Goal: Task Accomplishment & Management: Manage account settings

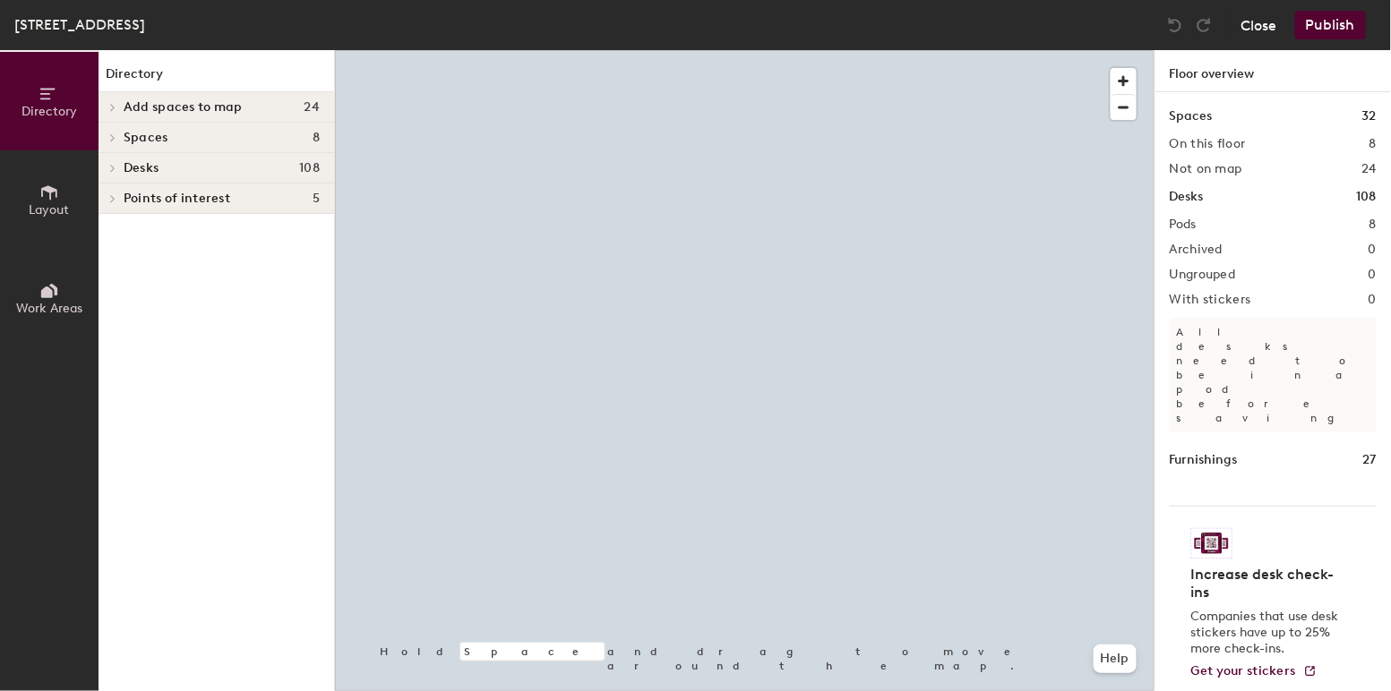
click at [1266, 28] on button "Close" at bounding box center [1259, 25] width 36 height 29
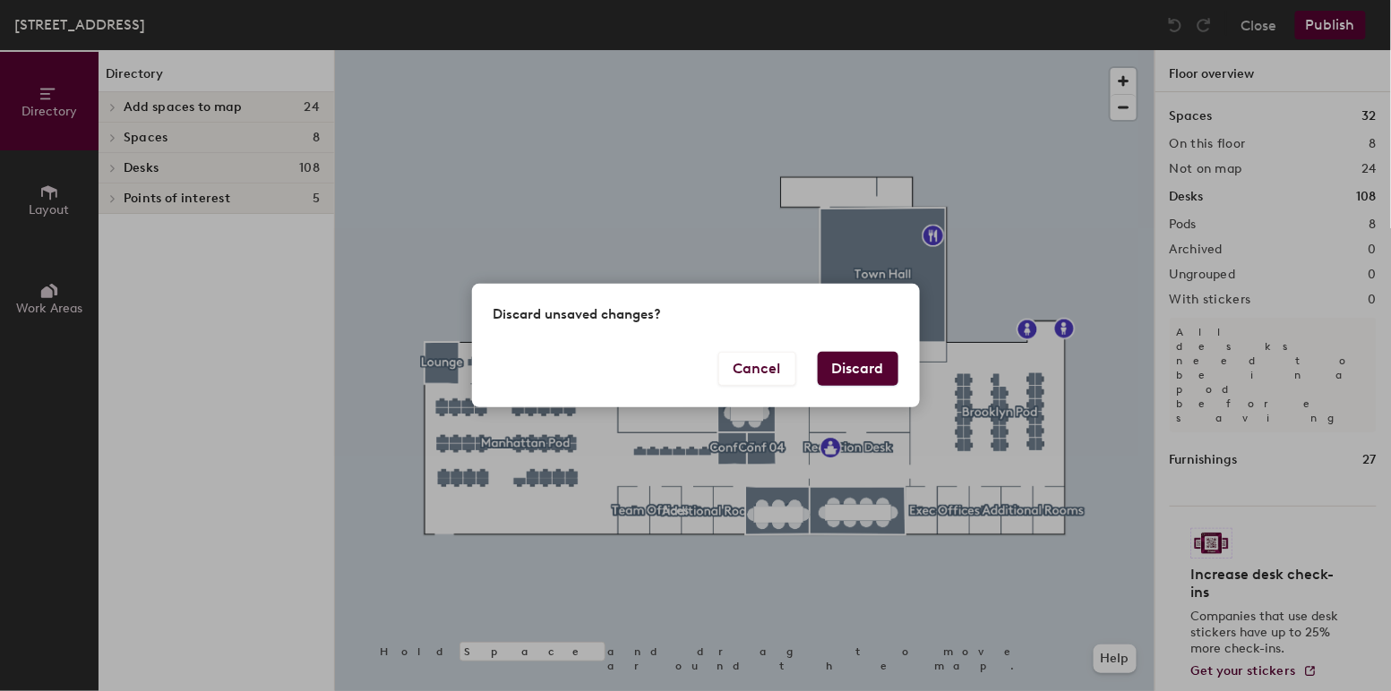
click at [845, 361] on button "Discard" at bounding box center [858, 369] width 81 height 34
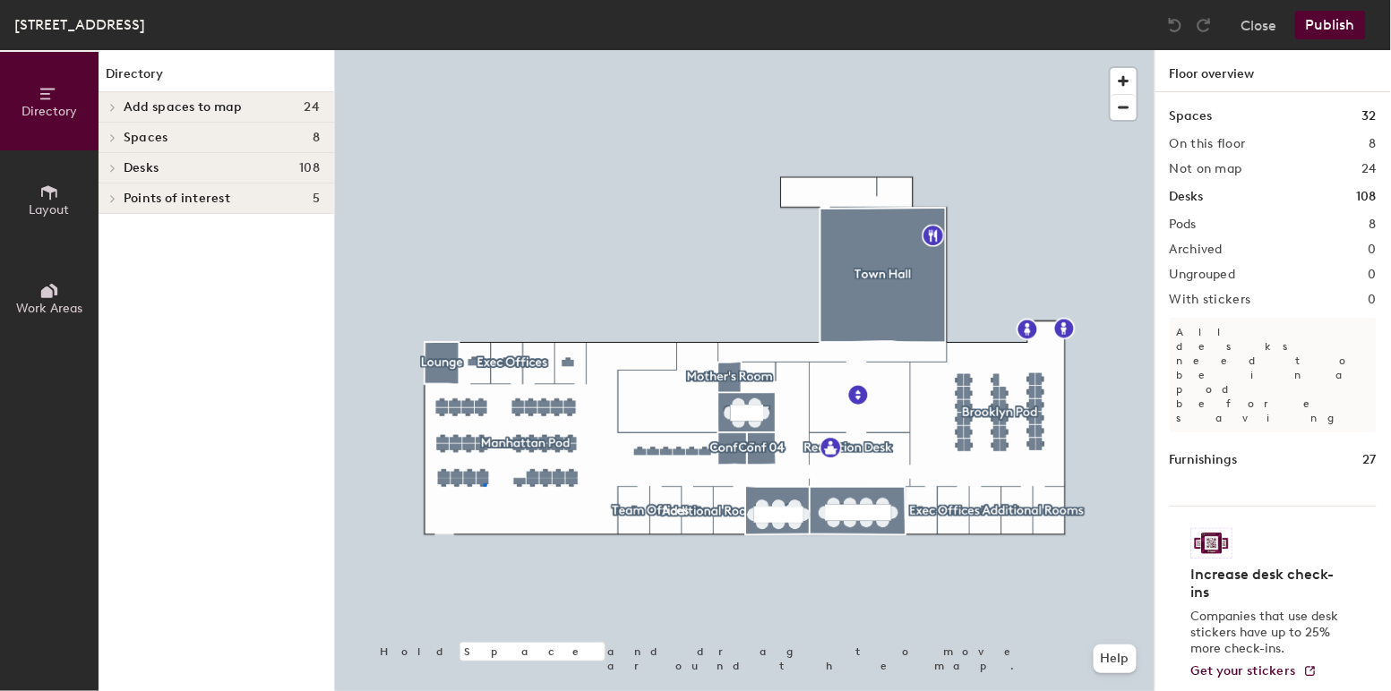
click at [484, 50] on div at bounding box center [744, 50] width 819 height 0
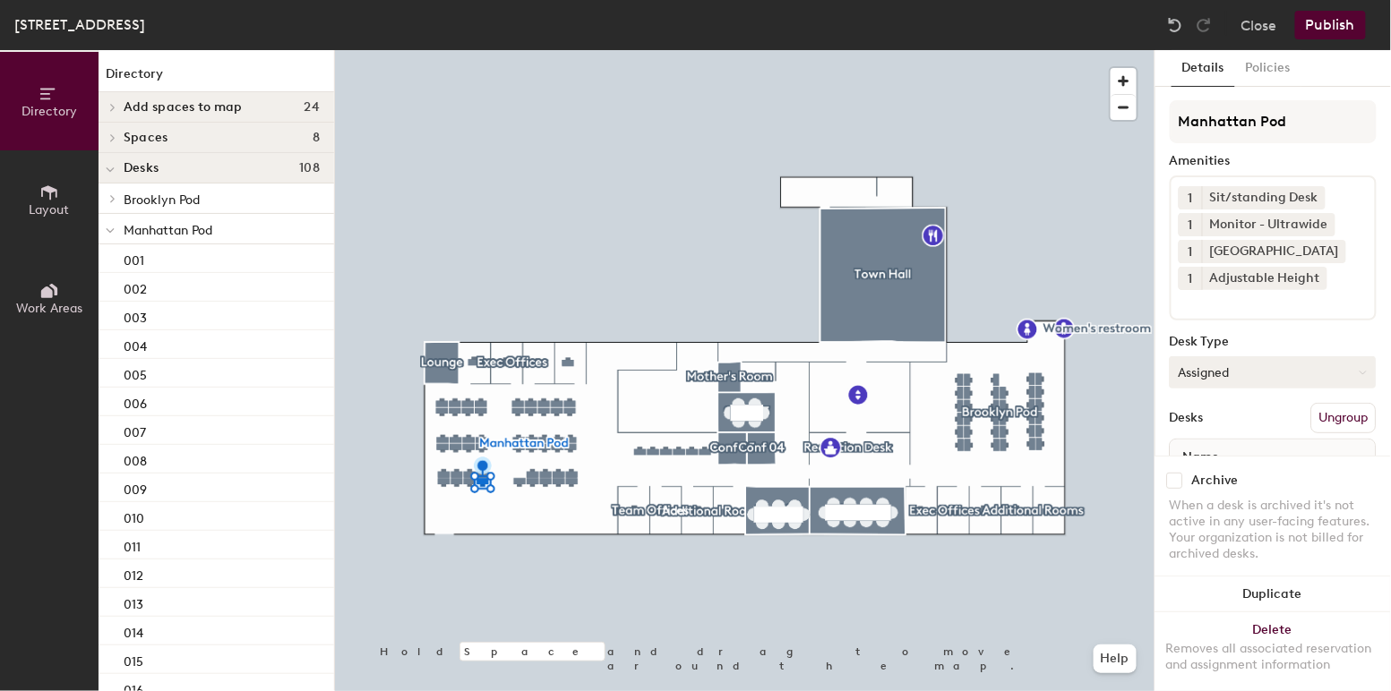
click at [1258, 373] on button "Assigned" at bounding box center [1273, 372] width 207 height 32
click at [1206, 481] on div "Hoteled" at bounding box center [1260, 481] width 179 height 27
click at [1329, 26] on button "Publish" at bounding box center [1330, 25] width 71 height 29
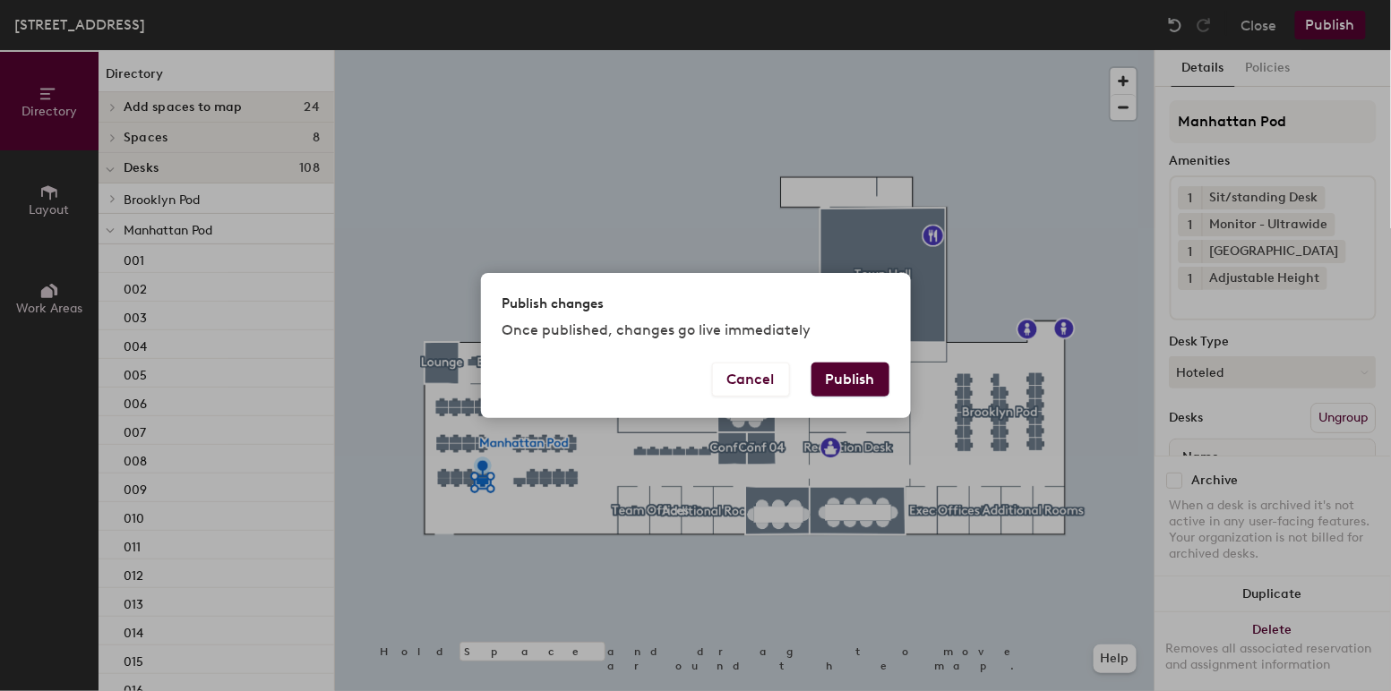
click at [841, 382] on button "Publish" at bounding box center [850, 380] width 78 height 34
